Goal: Navigation & Orientation: Find specific page/section

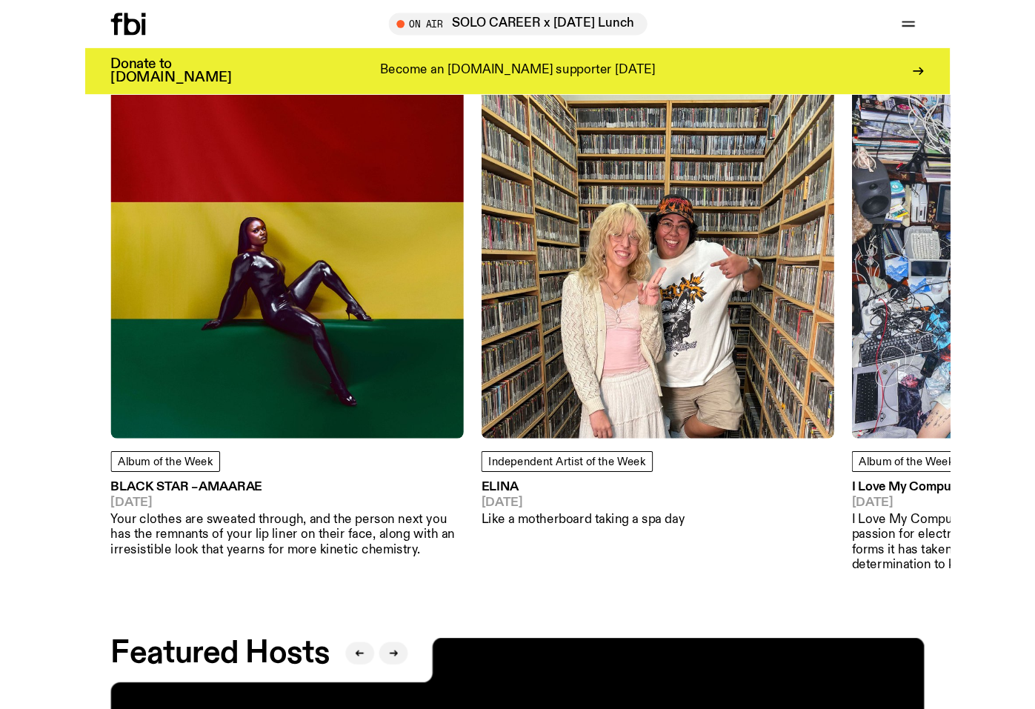
scroll to position [1544, 0]
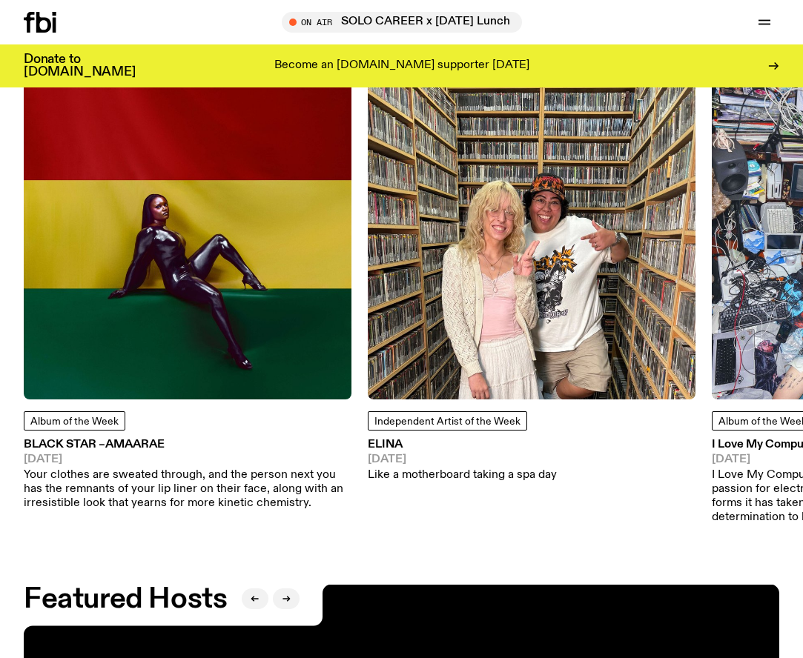
click at [644, 443] on div "Independent Artist of the Week ELINA [DATE] Like a motherboard taking a spa day" at bounding box center [532, 446] width 328 height 71
click at [776, 67] on icon at bounding box center [775, 66] width 3 height 7
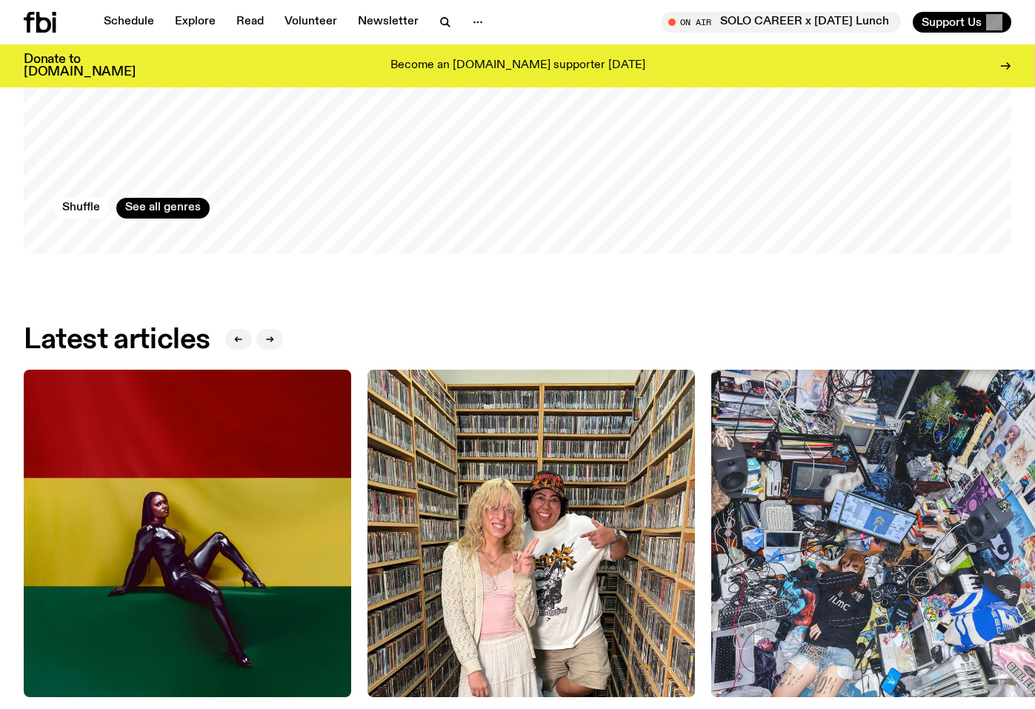
click at [688, 331] on div "Latest articles" at bounding box center [518, 340] width 988 height 30
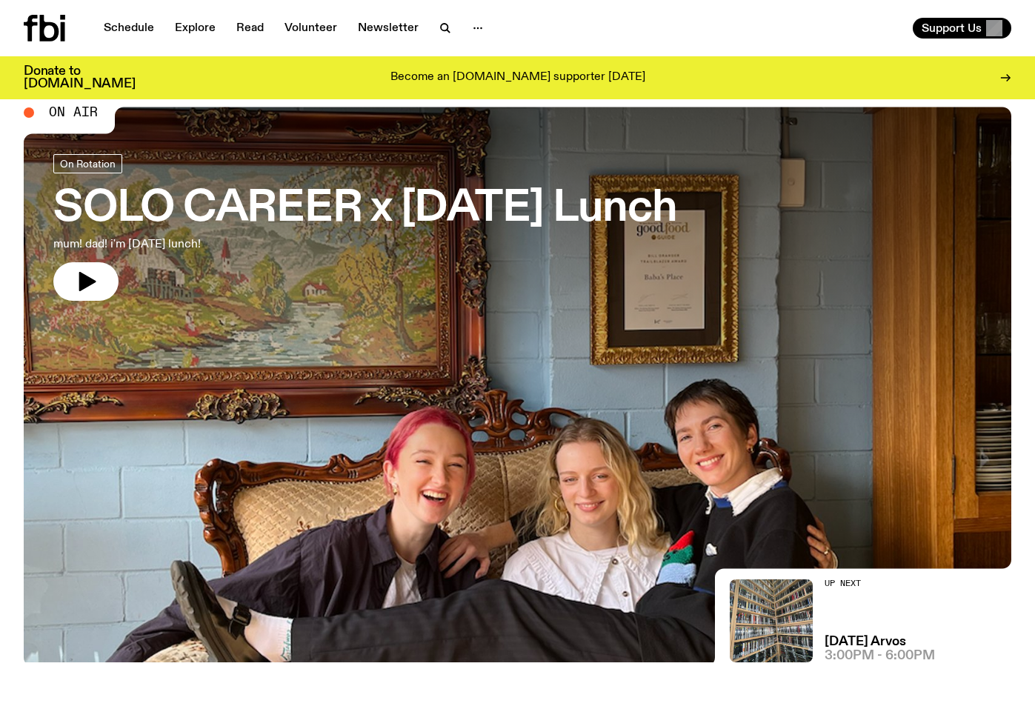
scroll to position [0, 0]
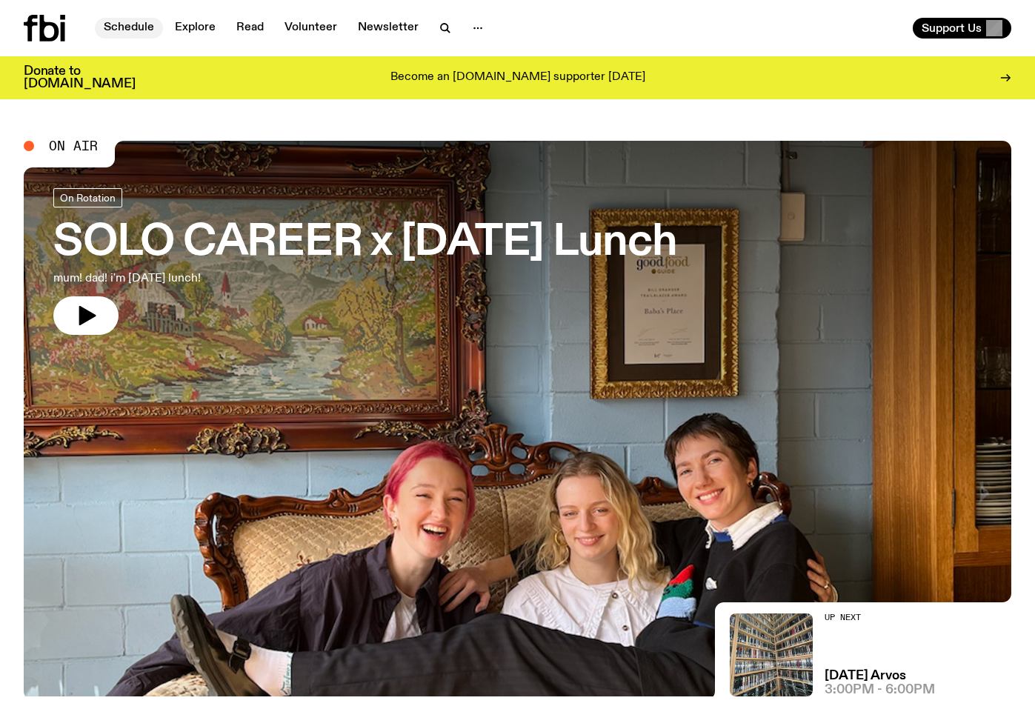
click at [133, 29] on link "Schedule" at bounding box center [129, 28] width 68 height 21
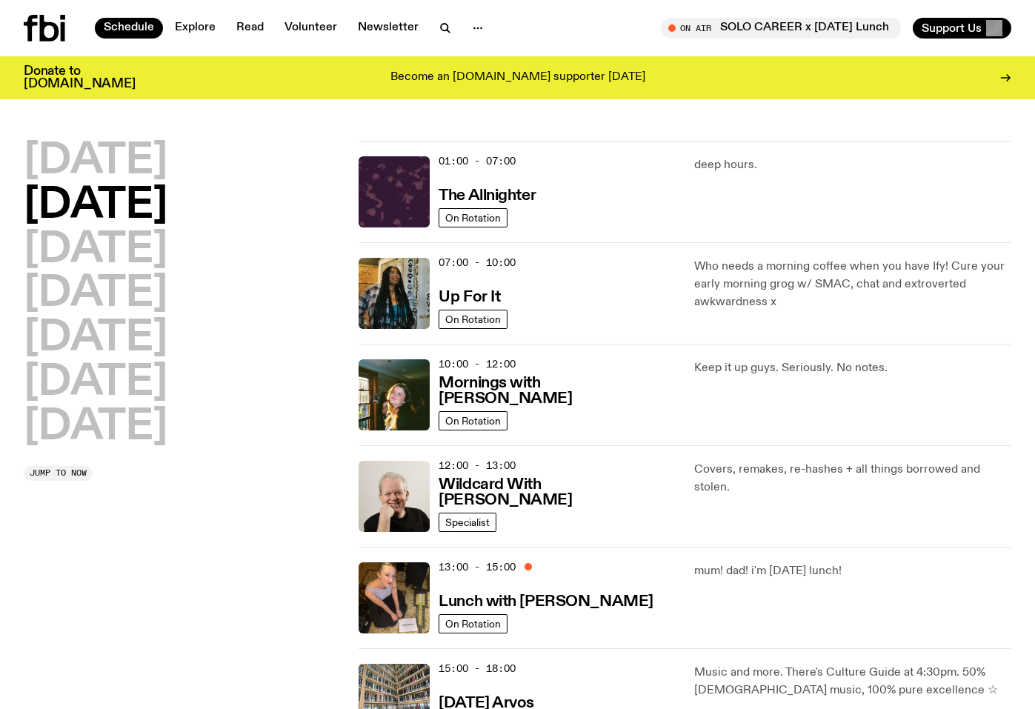
click at [291, 186] on div "[DATE] [DATE] [DATE] [DATE] [DATE] [DATE] [DATE]" at bounding box center [182, 295] width 317 height 308
